Goal: Task Accomplishment & Management: Complete application form

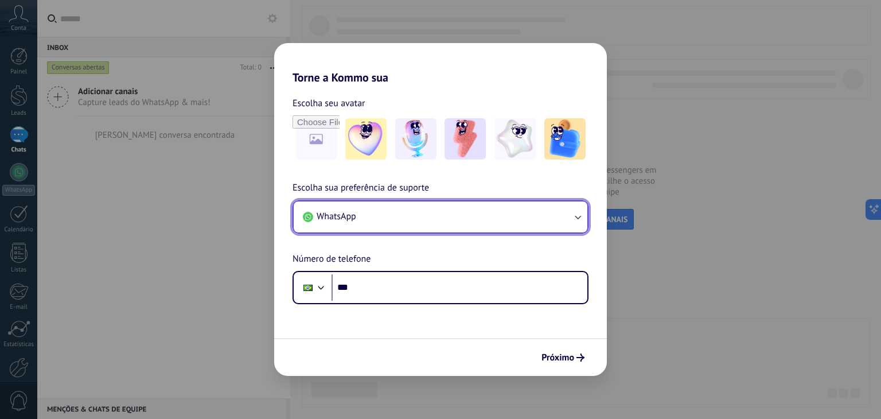
click at [505, 212] on button "WhatsApp" at bounding box center [441, 216] width 294 height 31
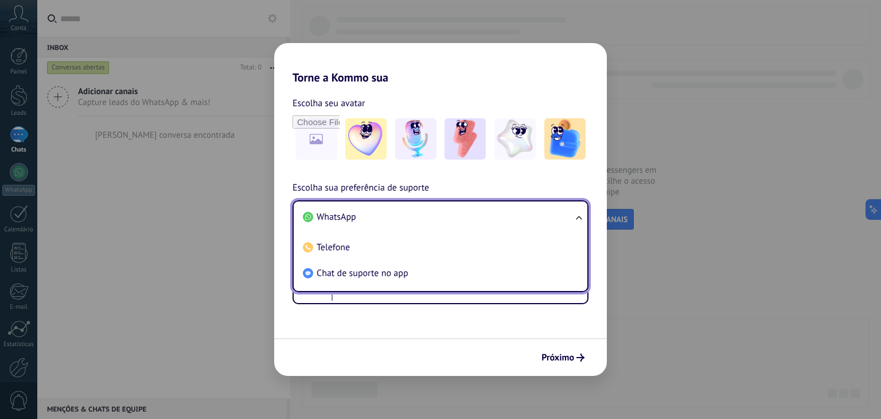
click at [505, 212] on li "WhatsApp" at bounding box center [438, 217] width 280 height 26
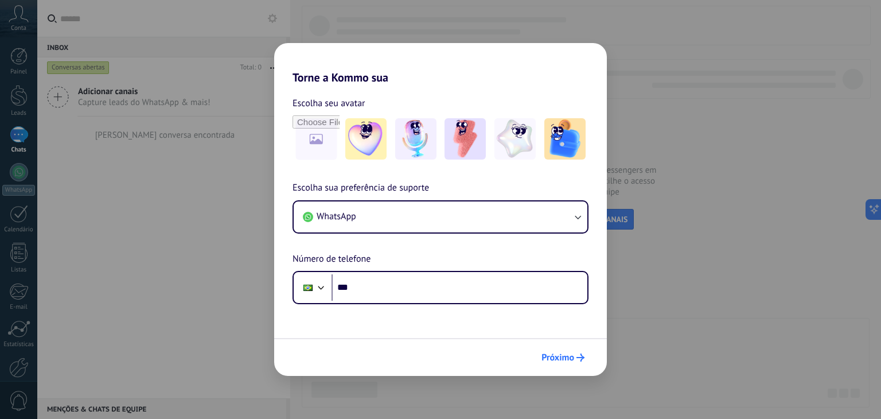
click at [566, 359] on span "Próximo" at bounding box center [557, 357] width 33 height 8
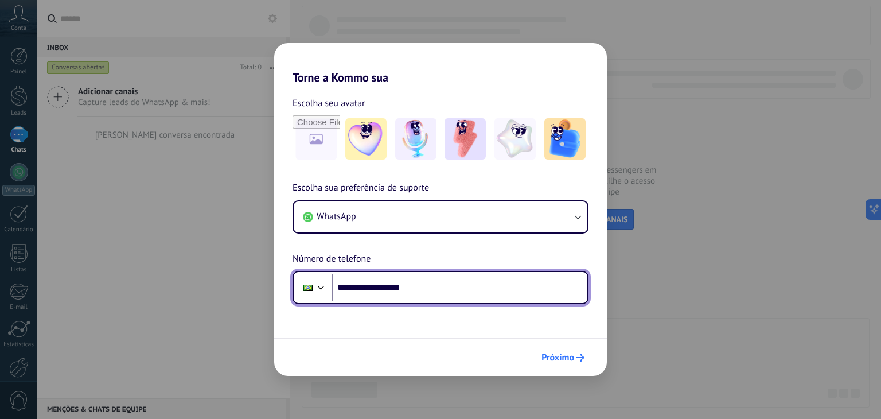
type input "**********"
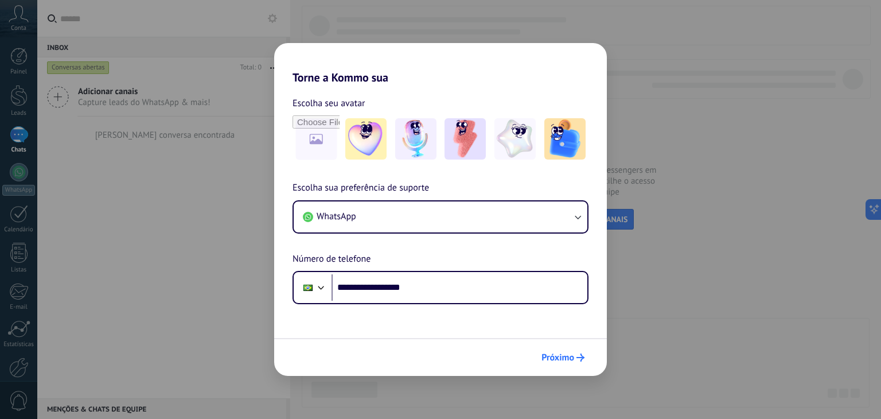
click at [574, 366] on button "Próximo" at bounding box center [562, 358] width 53 height 20
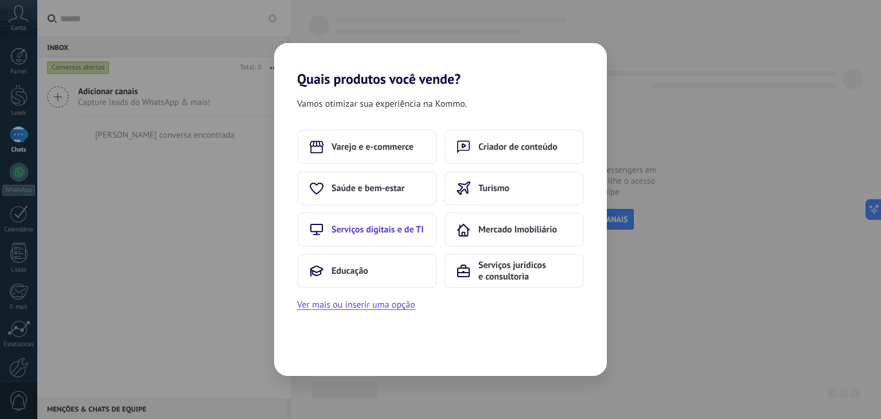
click at [369, 232] on span "Serviços digitais e de TI" at bounding box center [378, 229] width 92 height 11
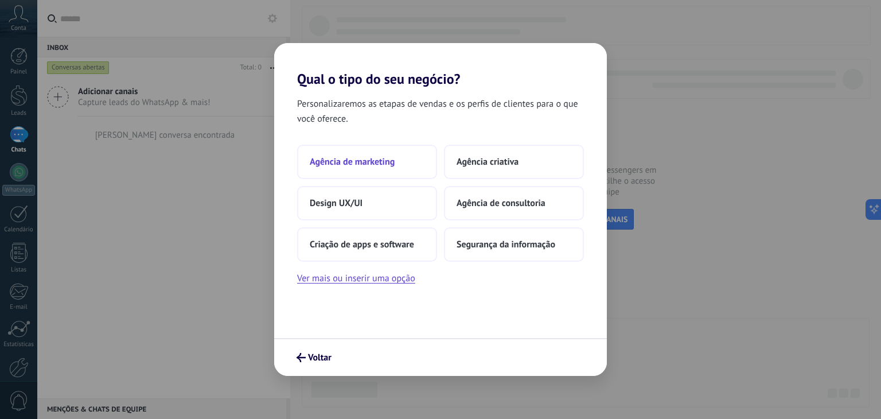
click at [402, 161] on button "Agência de marketing" at bounding box center [367, 162] width 140 height 34
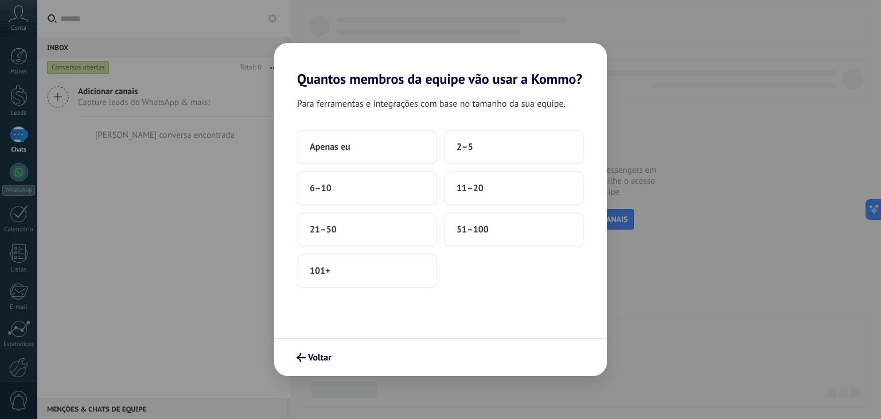
click at [402, 161] on button "Apenas eu" at bounding box center [367, 147] width 140 height 34
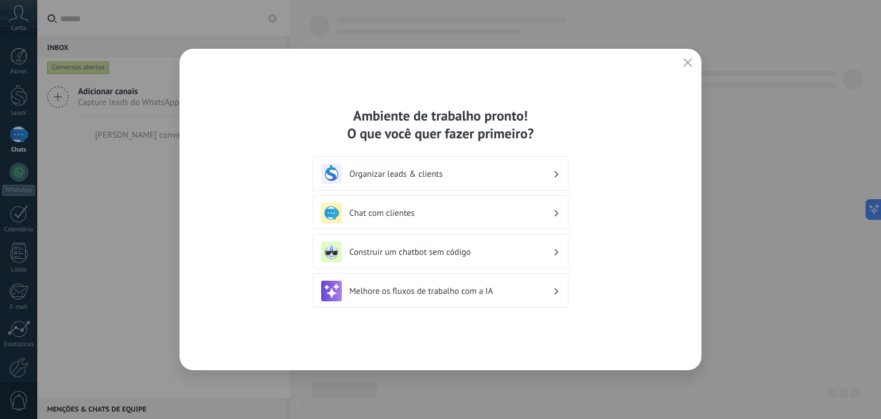
click at [418, 176] on h3 "Organizar leads & clients" at bounding box center [451, 174] width 204 height 11
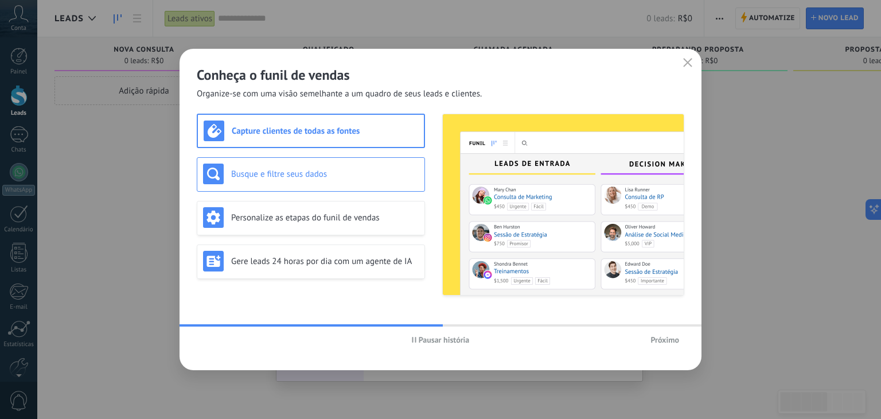
click at [356, 179] on div "Busque e filtre seus dados" at bounding box center [311, 173] width 216 height 21
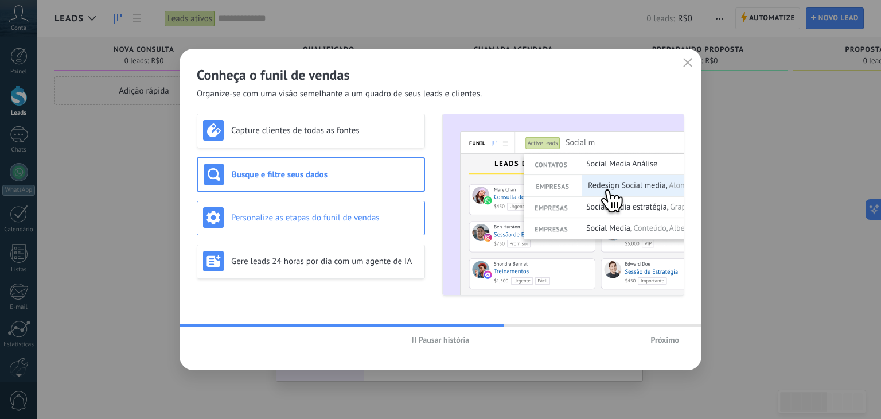
click at [343, 219] on h3 "Personalize as etapas do funil de vendas" at bounding box center [325, 217] width 188 height 11
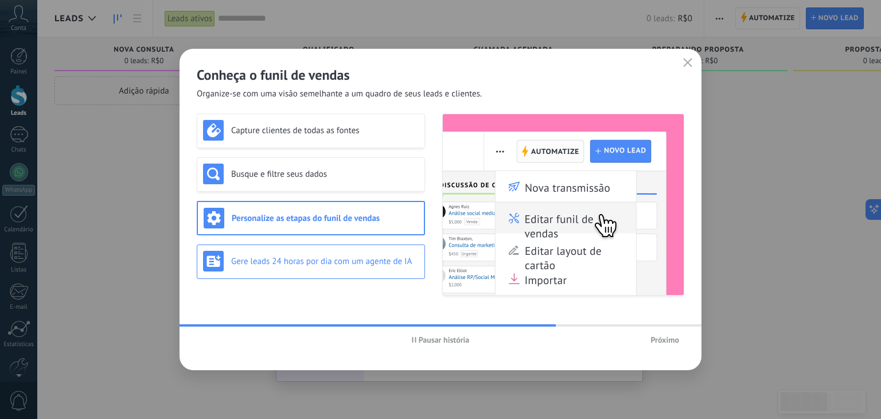
click at [336, 271] on div "Gere leads 24 horas por dia com um agente de IA" at bounding box center [311, 261] width 216 height 21
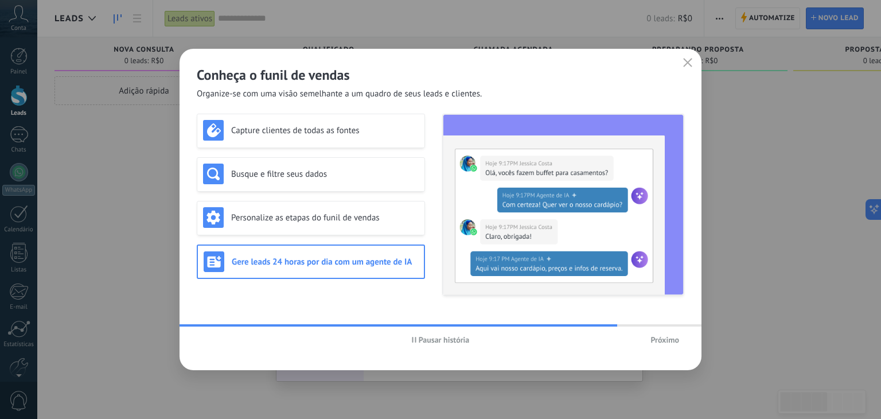
click at [663, 341] on span "Próximo" at bounding box center [664, 340] width 29 height 8
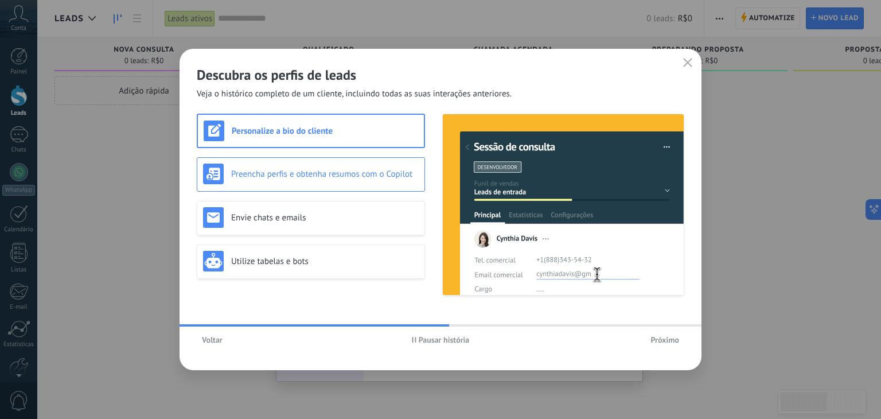
click at [266, 178] on h3 "Preencha perfis e obtenha resumos com o Copilot" at bounding box center [325, 174] width 188 height 11
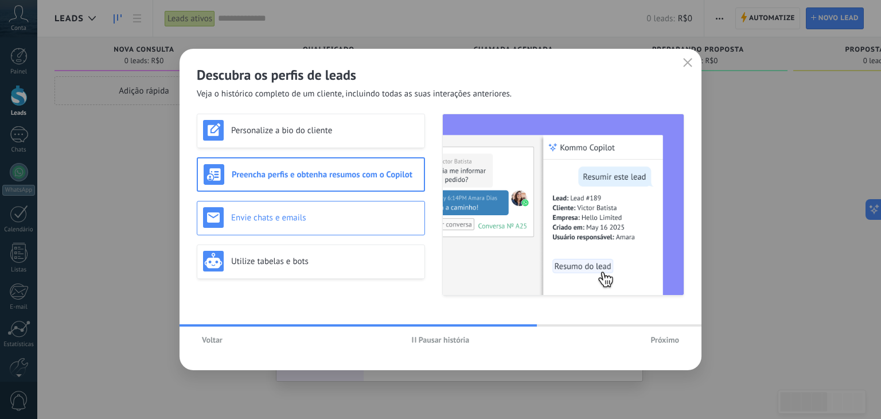
click at [267, 212] on h3 "Envie chats e emails" at bounding box center [325, 217] width 188 height 11
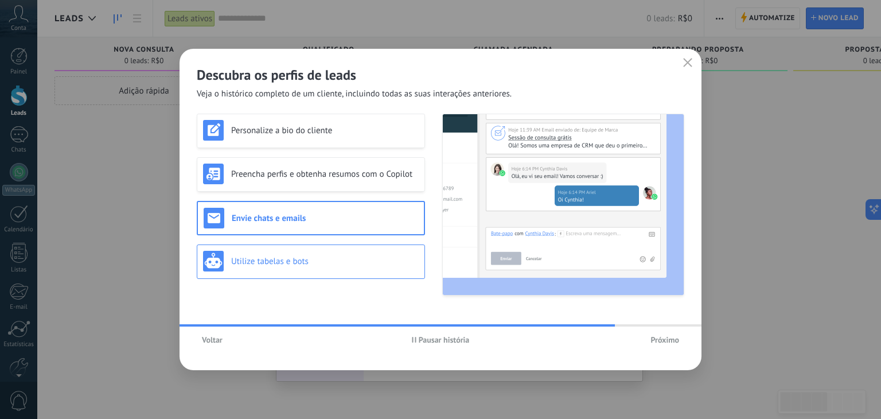
click at [262, 258] on h3 "Utilize tabelas e bots" at bounding box center [325, 261] width 188 height 11
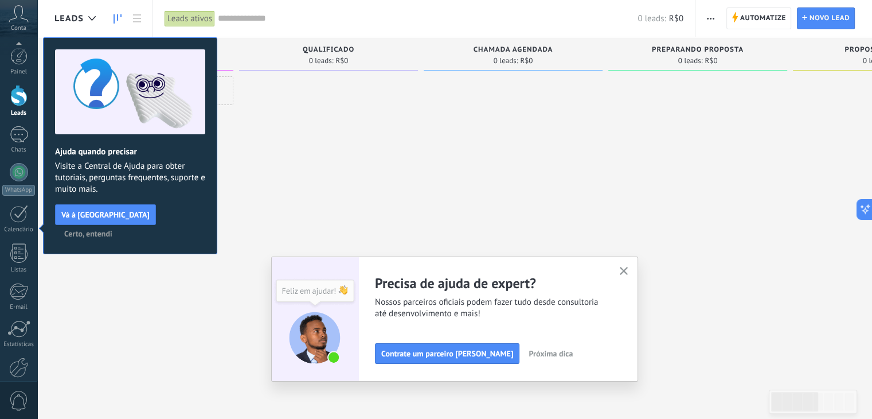
scroll to position [58, 0]
